Goal: Task Accomplishment & Management: Manage account settings

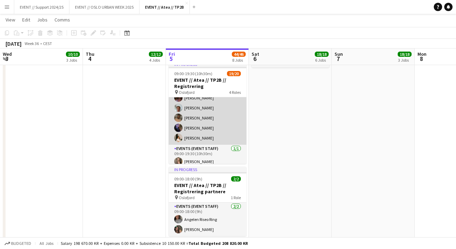
scroll to position [164, 0]
click at [213, 122] on app-card-role "Events (Event Staff) [DATE] 09:00-18:00 (9h) [PERSON_NAME] [PERSON_NAME] [PERSO…" at bounding box center [208, 91] width 78 height 106
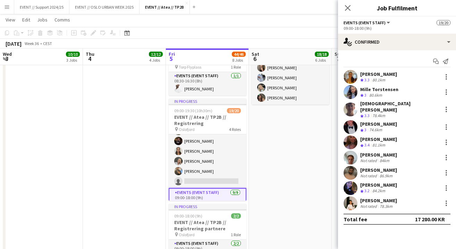
scroll to position [44, 0]
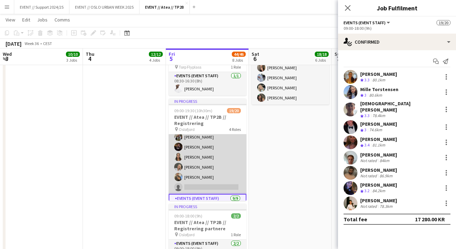
click at [215, 147] on app-card-role "Events (Event Staff) 44I 2A [DATE] 09:00-16:30 (7h30m) [PERSON_NAME] [PERSON_NA…" at bounding box center [208, 142] width 78 height 104
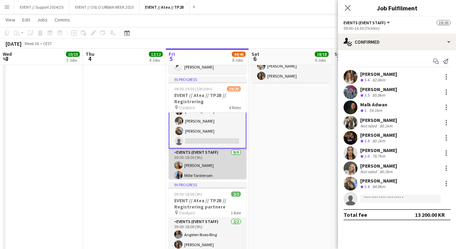
scroll to position [63, 0]
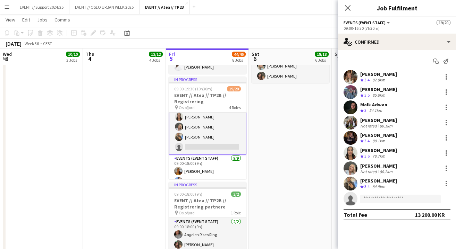
click at [215, 126] on app-card-role "Events (Event Staff) 44I 2A [DATE] 09:00-16:30 (7h30m) [PERSON_NAME] [PERSON_NA…" at bounding box center [208, 101] width 78 height 105
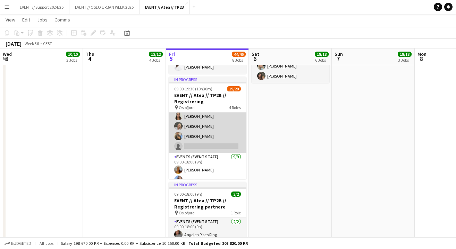
click at [200, 118] on app-card-role "Events (Event Staff) 44I 2A [DATE] 09:00-16:30 (7h30m) [PERSON_NAME] [PERSON_NA…" at bounding box center [208, 101] width 78 height 104
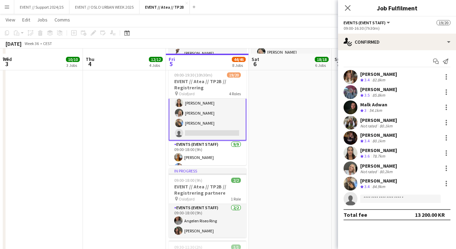
scroll to position [476, 0]
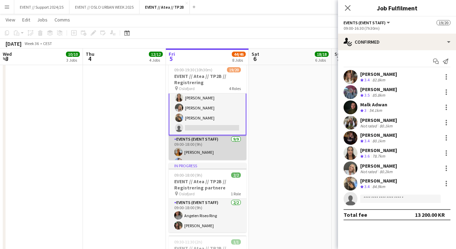
click at [218, 148] on app-card-role "Events (Event Staff) [DATE] 09:00-18:00 (9h) [PERSON_NAME] [PERSON_NAME] [PERSO…" at bounding box center [208, 189] width 78 height 106
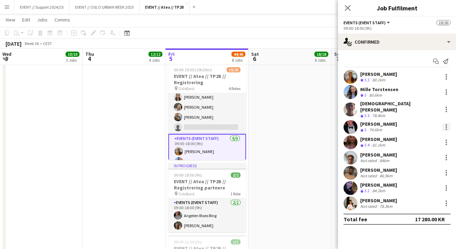
click at [445, 123] on div at bounding box center [446, 127] width 8 height 8
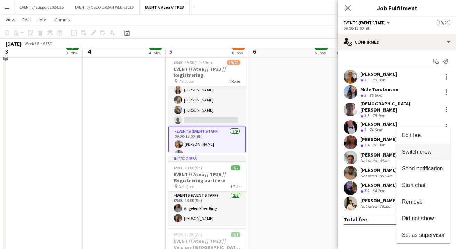
scroll to position [484, 0]
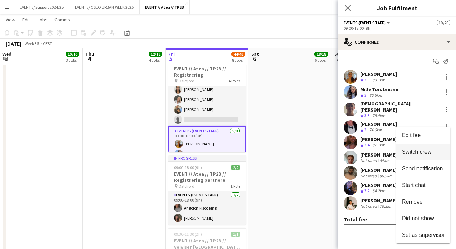
click at [423, 154] on span "Switch crew" at bounding box center [416, 152] width 29 height 6
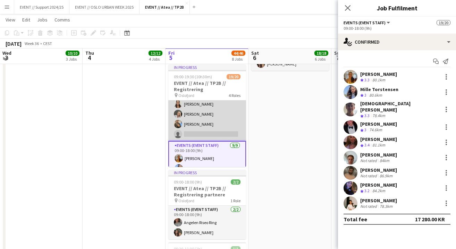
click at [215, 110] on app-card-role "Events (Event Staff) 44I 2A [DATE] 09:00-16:30 (7h30m) [PERSON_NAME] [PERSON_NA…" at bounding box center [207, 89] width 78 height 104
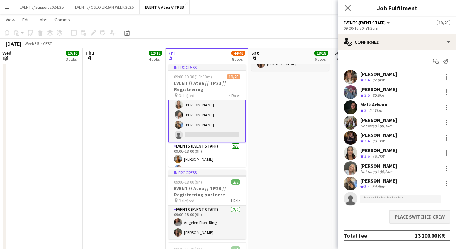
click at [414, 219] on button "Place switched crew" at bounding box center [419, 217] width 61 height 14
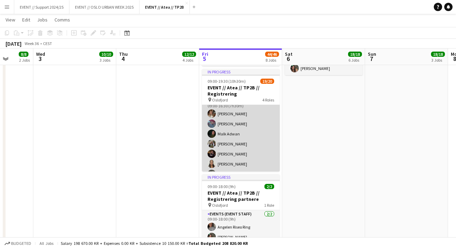
scroll to position [9, 0]
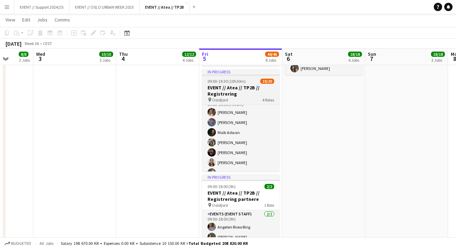
click at [243, 93] on h3 "EVENT // Atea // TP2B // Registrering" at bounding box center [241, 91] width 78 height 12
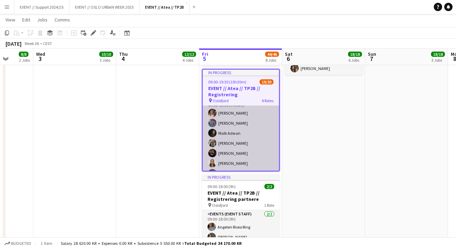
click at [234, 125] on app-card-role "Events (Event Staff) 44I 2A [DATE] 09:00-16:30 (7h30m) [PERSON_NAME] [PERSON_NA…" at bounding box center [241, 148] width 76 height 104
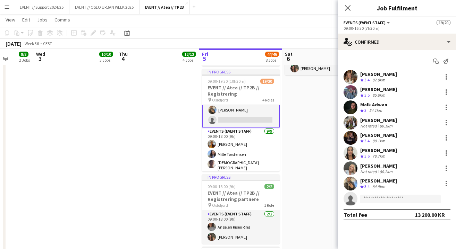
scroll to position [90, 0]
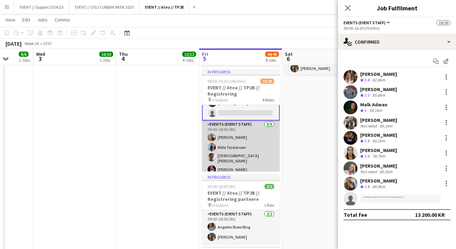
click at [240, 146] on app-card-role "Events (Event Staff) [DATE] 09:00-18:00 (9h) [PERSON_NAME] [PERSON_NAME] [PERSO…" at bounding box center [241, 174] width 78 height 106
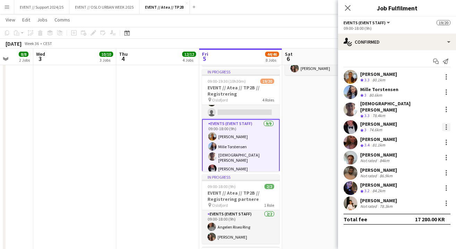
click at [446, 127] on div at bounding box center [445, 127] width 1 height 1
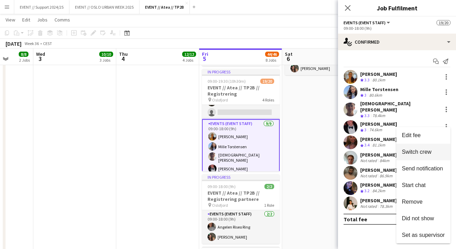
click at [420, 153] on span "Switch crew" at bounding box center [416, 152] width 29 height 6
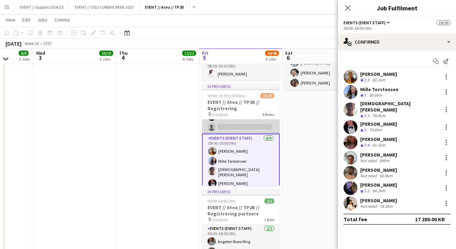
scroll to position [73, 0]
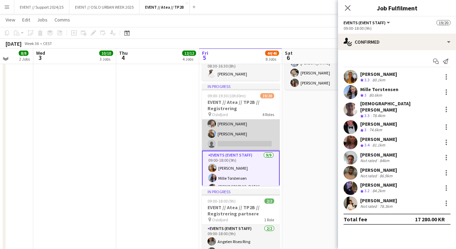
click at [244, 133] on app-card-role "Events (Event Staff) 44I 2A [DATE] 09:00-16:30 (7h30m) [PERSON_NAME] [PERSON_NA…" at bounding box center [241, 99] width 78 height 104
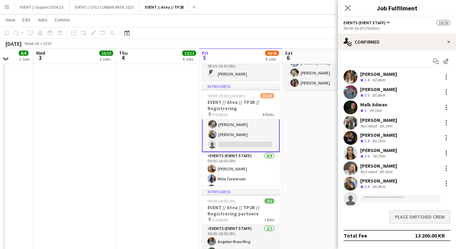
click at [414, 215] on button "Place switched crew" at bounding box center [419, 217] width 61 height 14
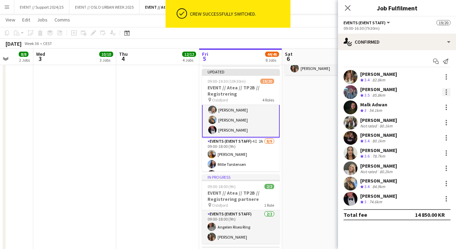
click at [447, 92] on div at bounding box center [446, 92] width 8 height 8
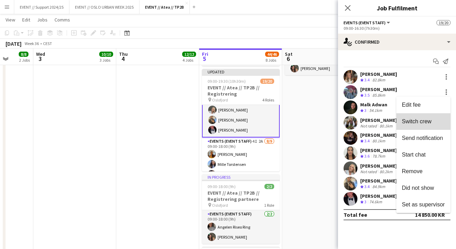
click at [422, 121] on span "Switch crew" at bounding box center [416, 122] width 29 height 6
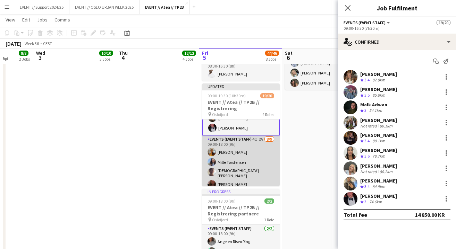
scroll to position [91, 0]
click at [241, 158] on app-card-role "Events (Event Staff) 4I 2A [DATE] 09:00-18:00 (9h) [PERSON_NAME] [PERSON_NAME] …" at bounding box center [241, 187] width 78 height 106
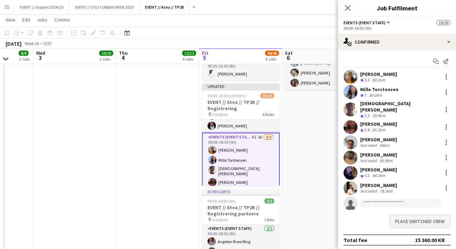
click at [416, 215] on button "Place switched crew" at bounding box center [419, 222] width 61 height 14
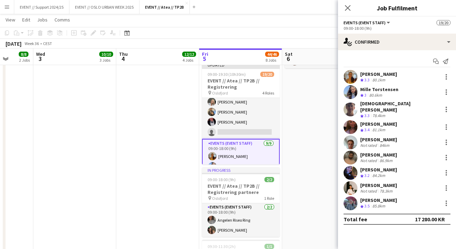
scroll to position [63, 0]
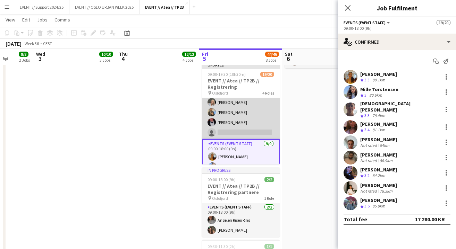
click at [249, 110] on app-card-role "Events (Event Staff) 44I 2A [DATE] 09:00-16:30 (7h30m) [PERSON_NAME] [PERSON_NA…" at bounding box center [241, 87] width 78 height 104
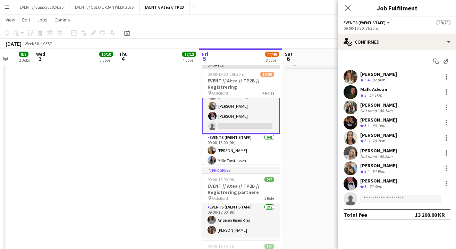
scroll to position [93, 0]
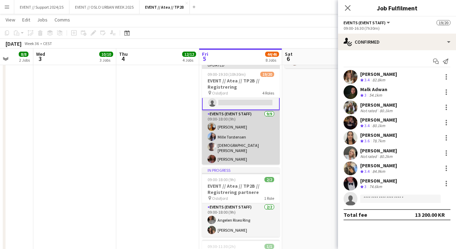
click at [249, 132] on app-card-role "Events (Event Staff) [DATE] 09:00-18:00 (9h) [PERSON_NAME] [PERSON_NAME] [PERSO…" at bounding box center [241, 163] width 78 height 106
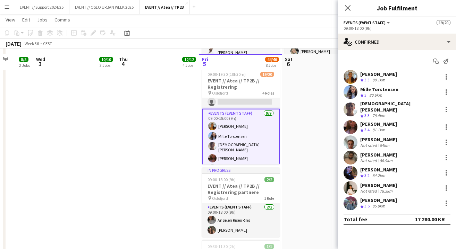
scroll to position [481, 0]
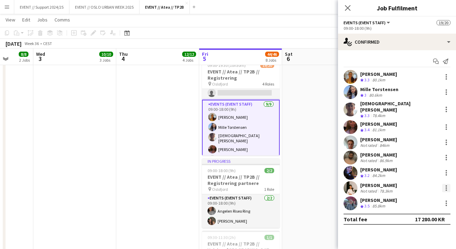
click at [446, 188] on div at bounding box center [445, 188] width 1 height 1
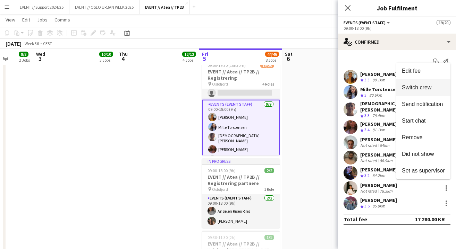
click at [419, 88] on span "Switch crew" at bounding box center [416, 88] width 29 height 6
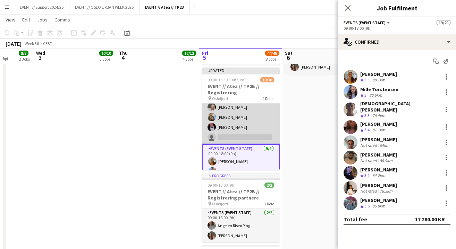
scroll to position [60, 0]
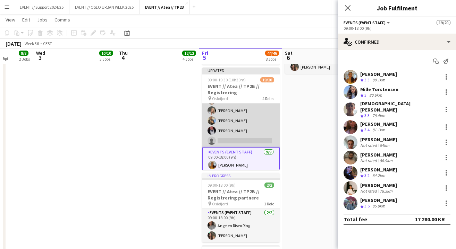
click at [247, 117] on app-card-role "Events (Event Staff) 44I 2A [DATE] 09:00-16:30 (7h30m) [PERSON_NAME] [PERSON_NA…" at bounding box center [241, 96] width 78 height 104
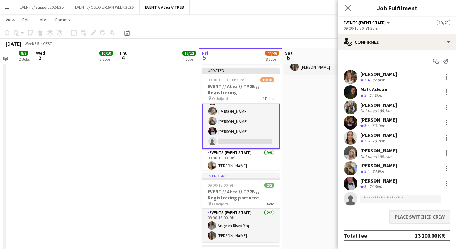
click at [421, 215] on button "Place switched crew" at bounding box center [419, 217] width 61 height 14
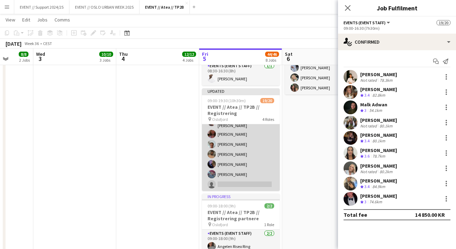
scroll to position [141, 0]
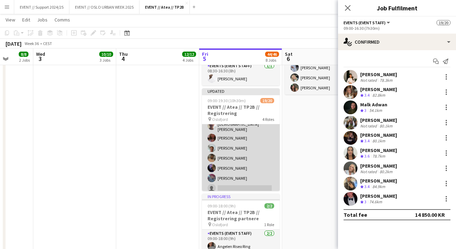
click at [254, 147] on app-card-role "Events (Event Staff) 4I 2A [DATE] 09:00-18:00 (9h) [PERSON_NAME] [PERSON_NAME] …" at bounding box center [241, 142] width 78 height 106
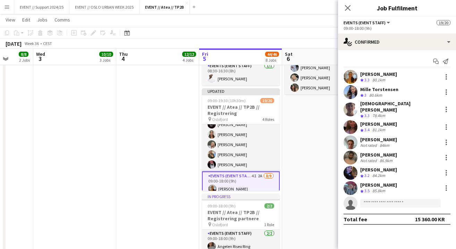
scroll to position [50, 0]
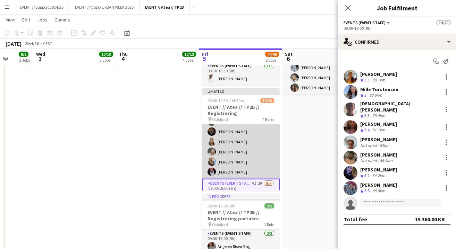
click at [245, 145] on app-card-role "Events (Event Staff) [DATE] 09:00-16:30 (7h30m) [PERSON_NAME] [PERSON_NAME] [PE…" at bounding box center [241, 127] width 78 height 104
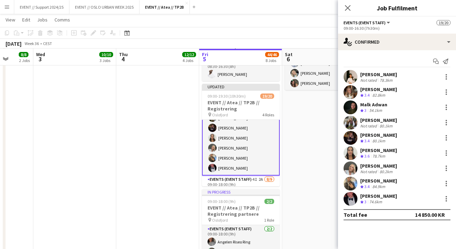
scroll to position [450, 0]
click at [445, 183] on div at bounding box center [446, 184] width 8 height 8
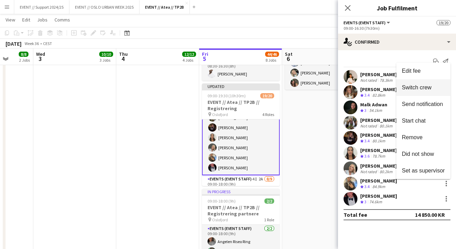
click at [417, 88] on span "Switch crew" at bounding box center [416, 88] width 29 height 6
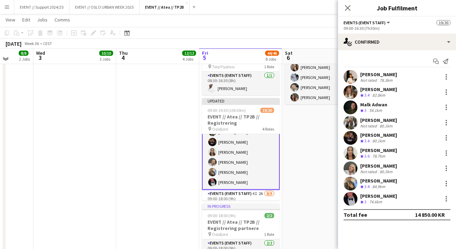
scroll to position [101, 0]
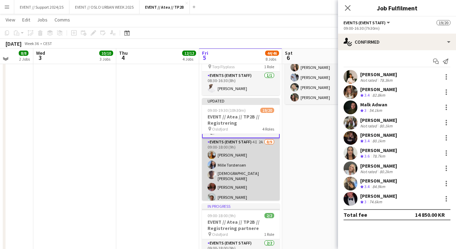
click at [239, 166] on app-card-role "Events (Event Staff) 4I 2A [DATE] 09:00-18:00 (9h) [PERSON_NAME] [PERSON_NAME] …" at bounding box center [241, 191] width 78 height 106
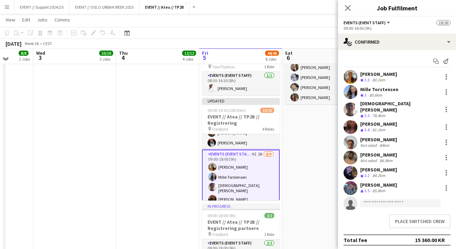
scroll to position [58, 0]
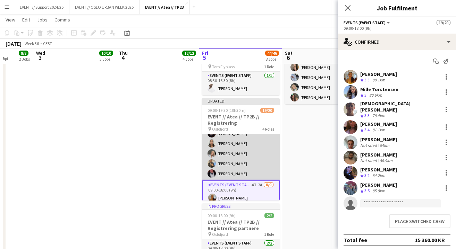
click at [234, 145] on app-card-role "Events (Event Staff) [DATE] 09:00-16:30 (7h30m) [PERSON_NAME] [PERSON_NAME] [PE…" at bounding box center [241, 129] width 78 height 104
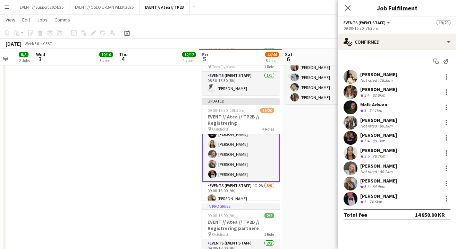
scroll to position [457, 0]
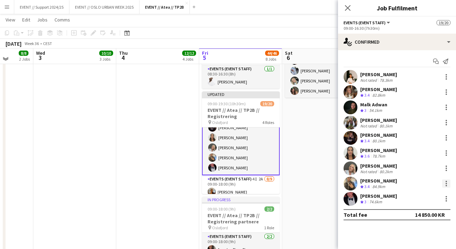
click at [446, 184] on div at bounding box center [445, 183] width 1 height 1
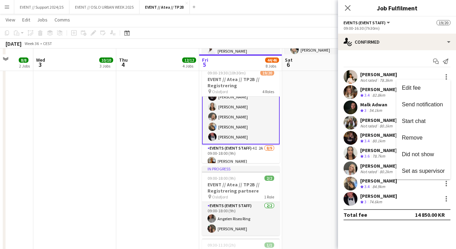
scroll to position [514, 0]
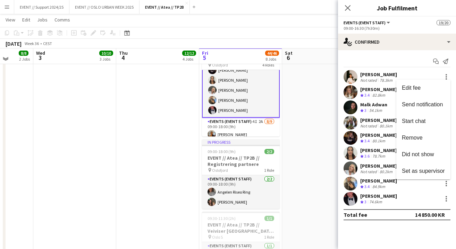
click at [291, 109] on div at bounding box center [228, 124] width 456 height 249
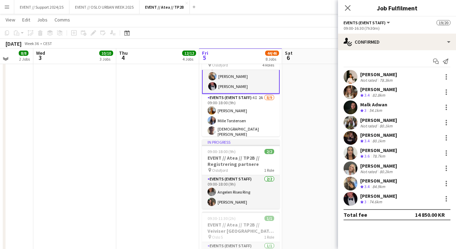
scroll to position [82, 0]
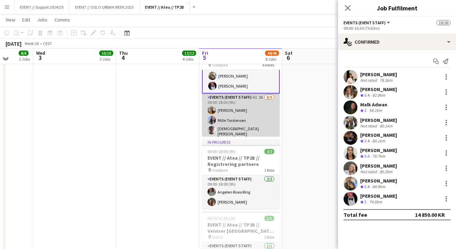
click at [233, 128] on app-card-role "Events (Event Staff) 4I 2A [DATE] 09:00-18:00 (9h) [PERSON_NAME] [PERSON_NAME] …" at bounding box center [241, 147] width 78 height 106
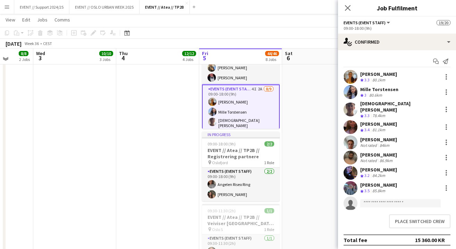
scroll to position [522, 0]
click at [414, 218] on button "Place switched crew" at bounding box center [419, 222] width 61 height 14
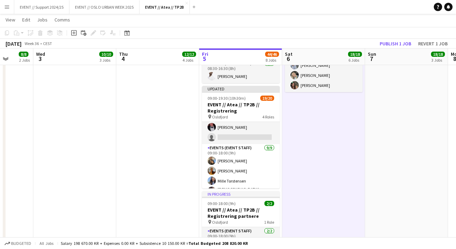
scroll to position [440, 0]
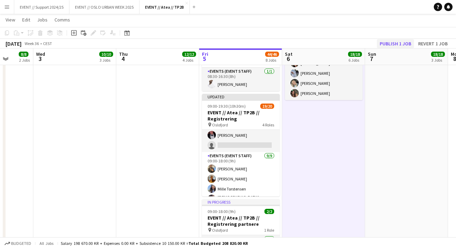
click at [393, 41] on button "Publish 1 job" at bounding box center [395, 43] width 37 height 9
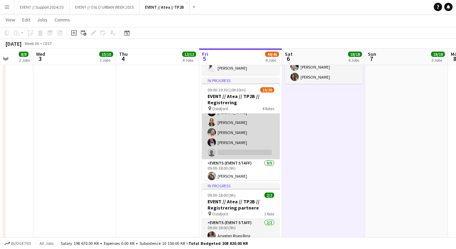
scroll to position [48, 0]
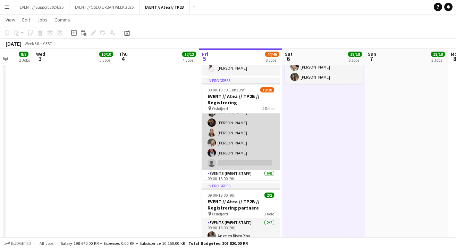
click at [249, 144] on app-card-role "Events (Event Staff) 44I 1A [DATE] 09:00-16:30 (7h30m) [PERSON_NAME] [PERSON_NA…" at bounding box center [241, 118] width 78 height 104
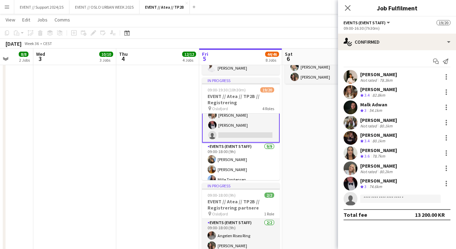
scroll to position [77, 0]
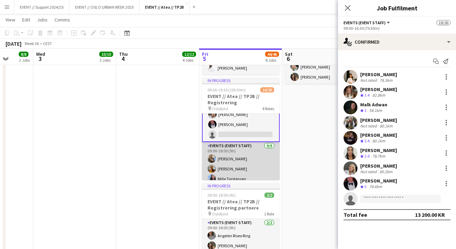
click at [239, 164] on app-card-role "Events (Event Staff) [DATE] 09:00-18:00 (9h) [PERSON_NAME] [PERSON_NAME] [PERSO…" at bounding box center [241, 195] width 78 height 106
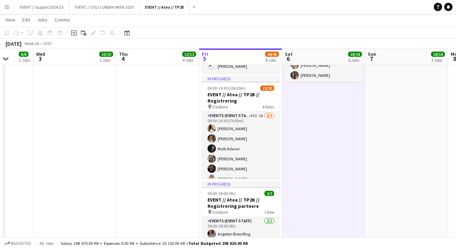
scroll to position [0, 0]
